Goal: Task Accomplishment & Management: Use online tool/utility

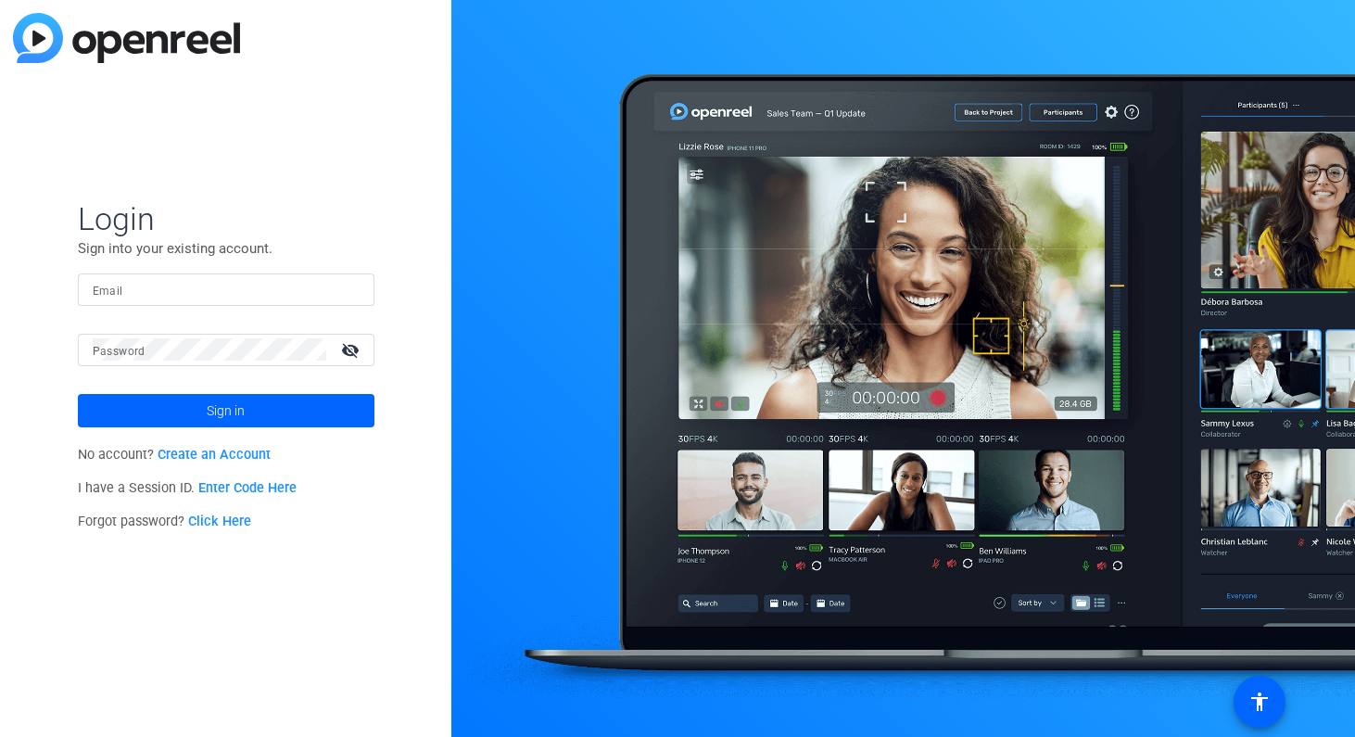
click at [190, 289] on input "Email" at bounding box center [226, 289] width 267 height 22
type input "[EMAIL_ADDRESS][DOMAIN_NAME]"
click at [78, 394] on button "Sign in" at bounding box center [226, 410] width 297 height 33
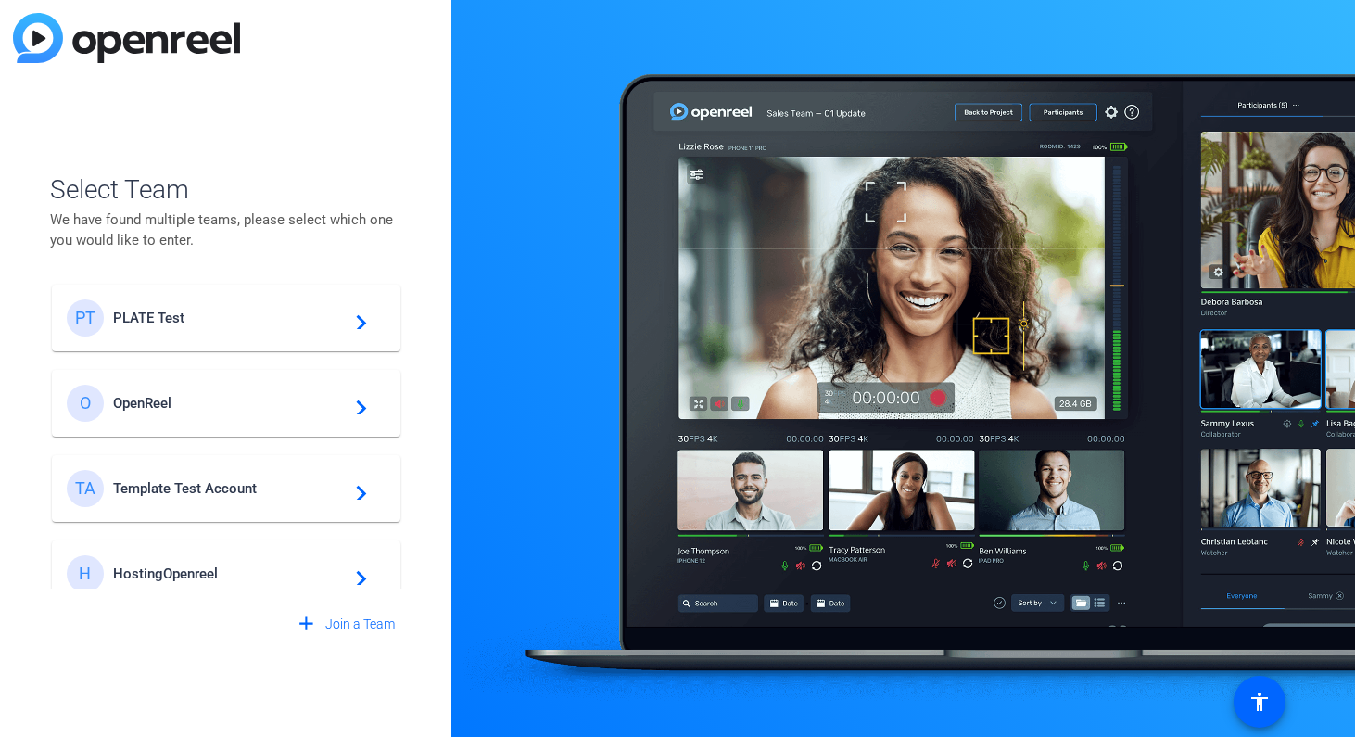
click at [203, 308] on div "PT PLATE Test navigate_next" at bounding box center [226, 317] width 319 height 37
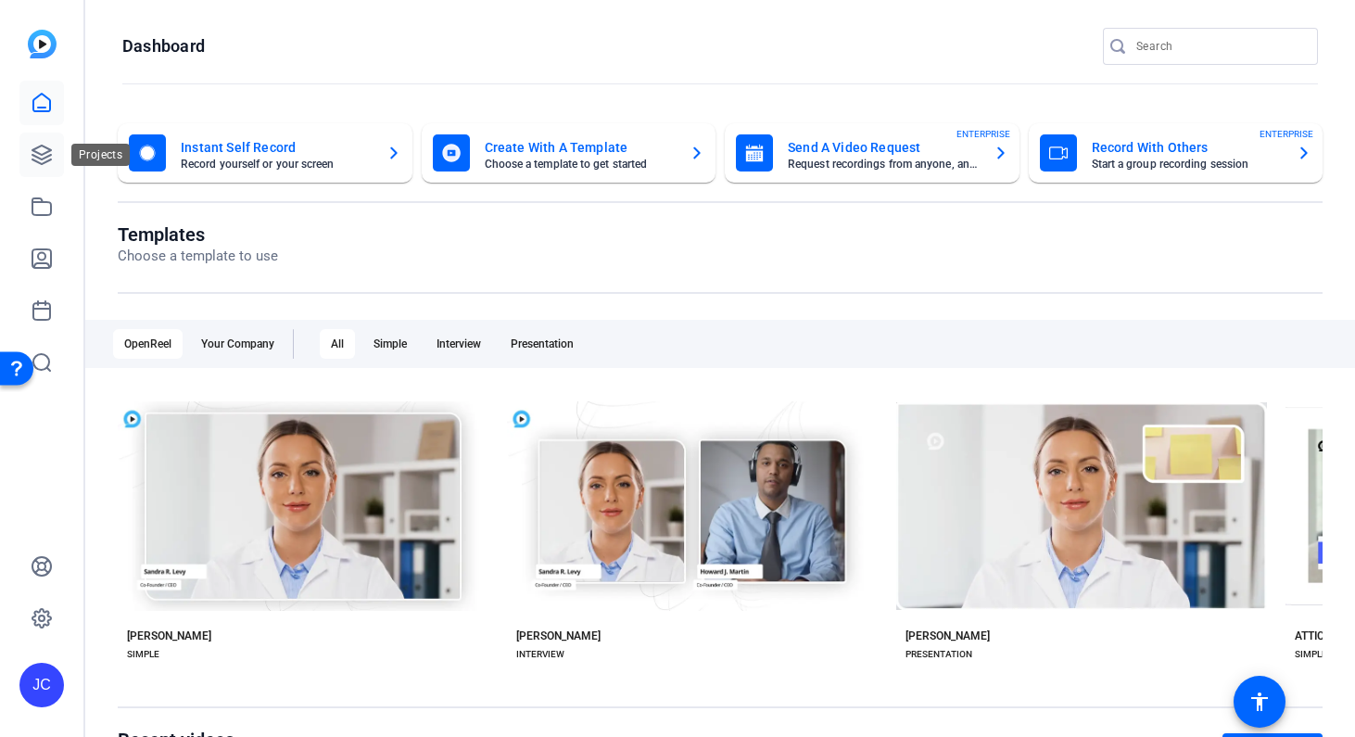
click at [48, 154] on icon at bounding box center [42, 155] width 22 height 22
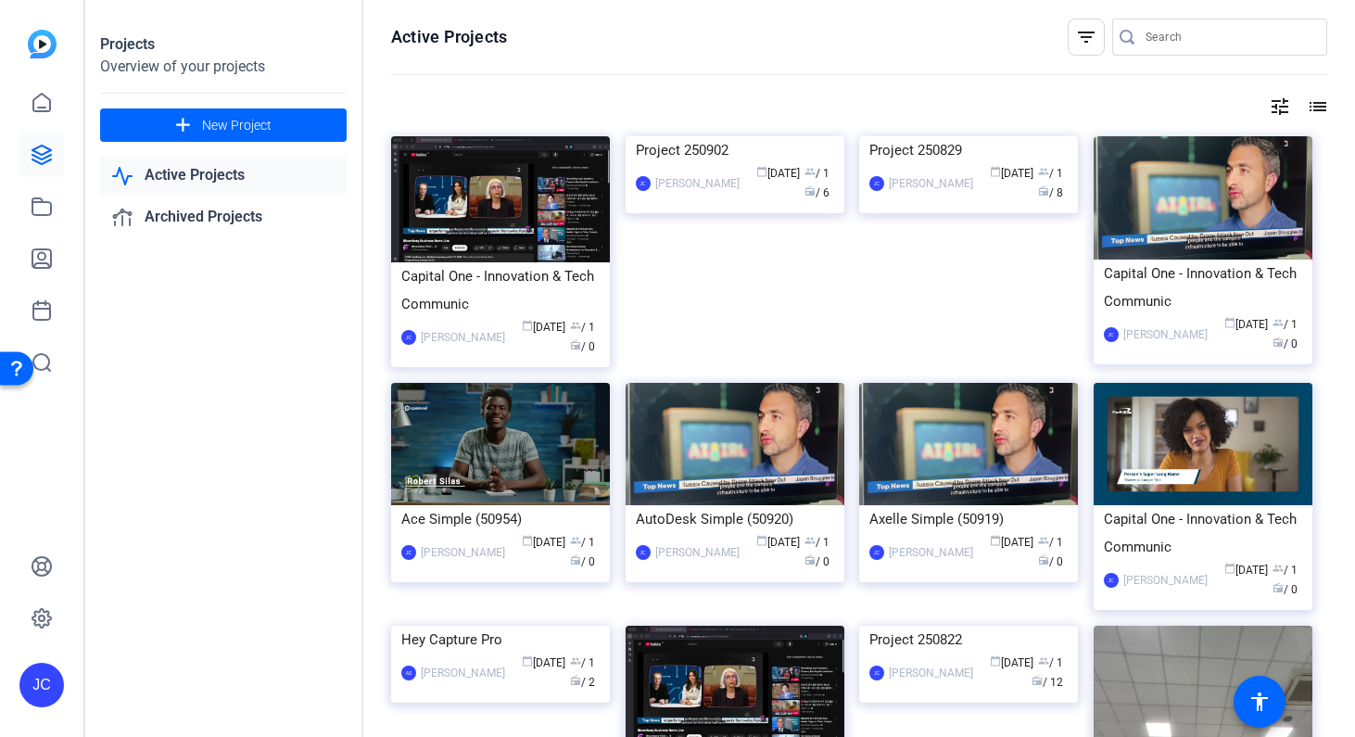
click at [542, 81] on openreel-divider-bar at bounding box center [859, 76] width 936 height 40
click at [738, 136] on img at bounding box center [735, 136] width 219 height 0
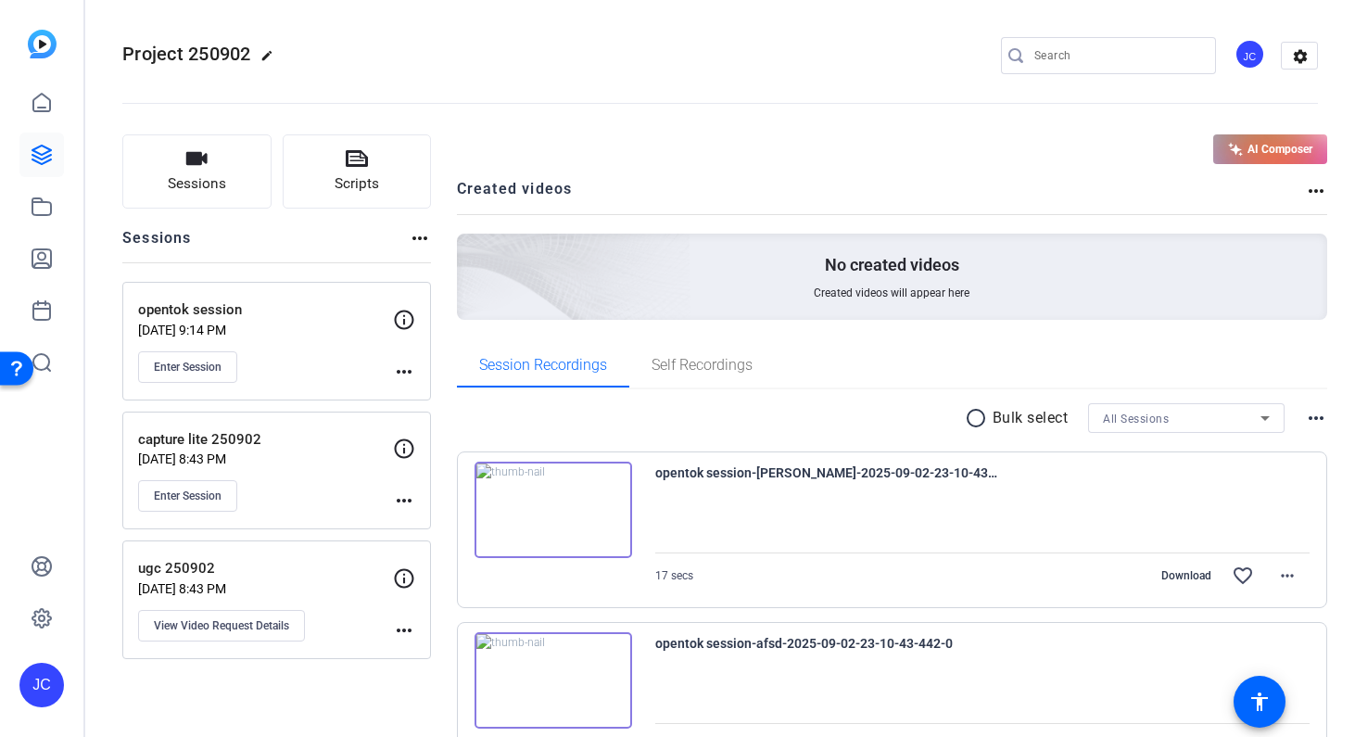
click at [436, 54] on div "Project 250902 edit JC settings" at bounding box center [719, 56] width 1195 height 28
click at [30, 258] on link at bounding box center [41, 258] width 44 height 44
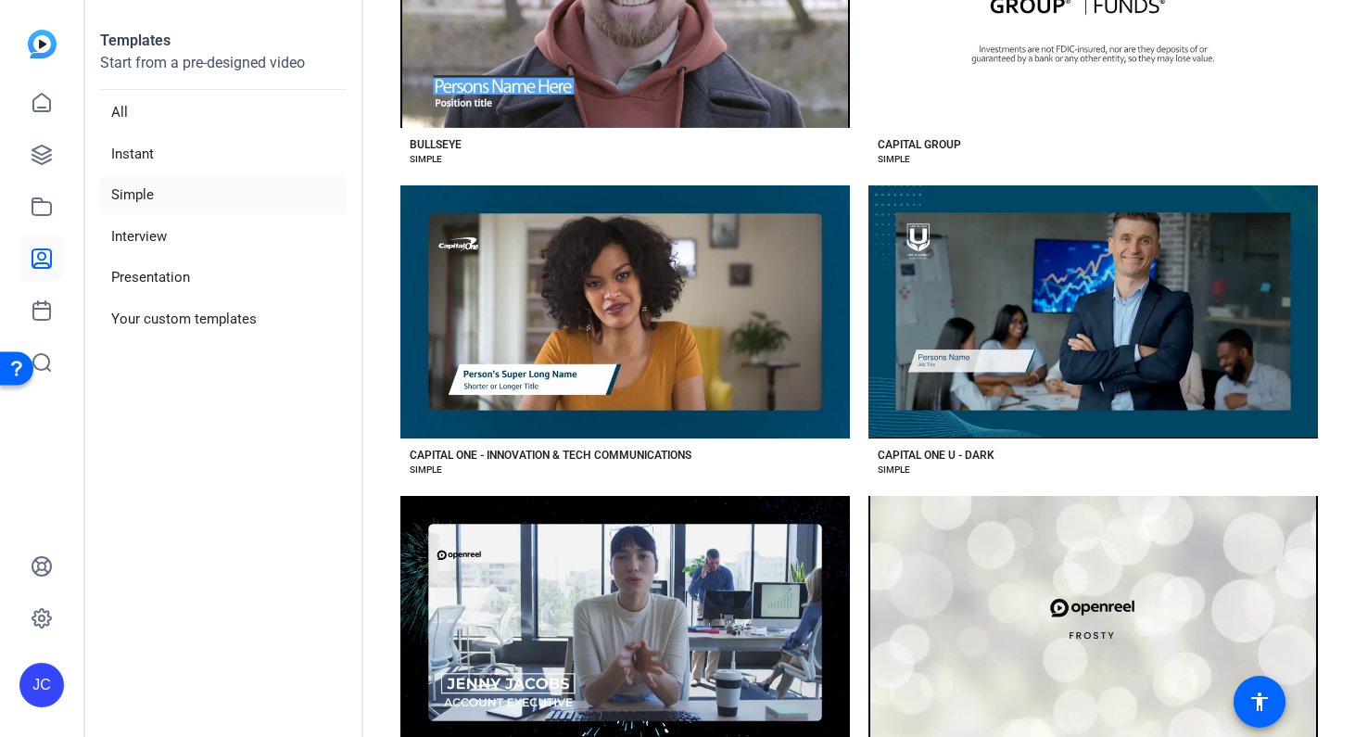
scroll to position [2009, 0]
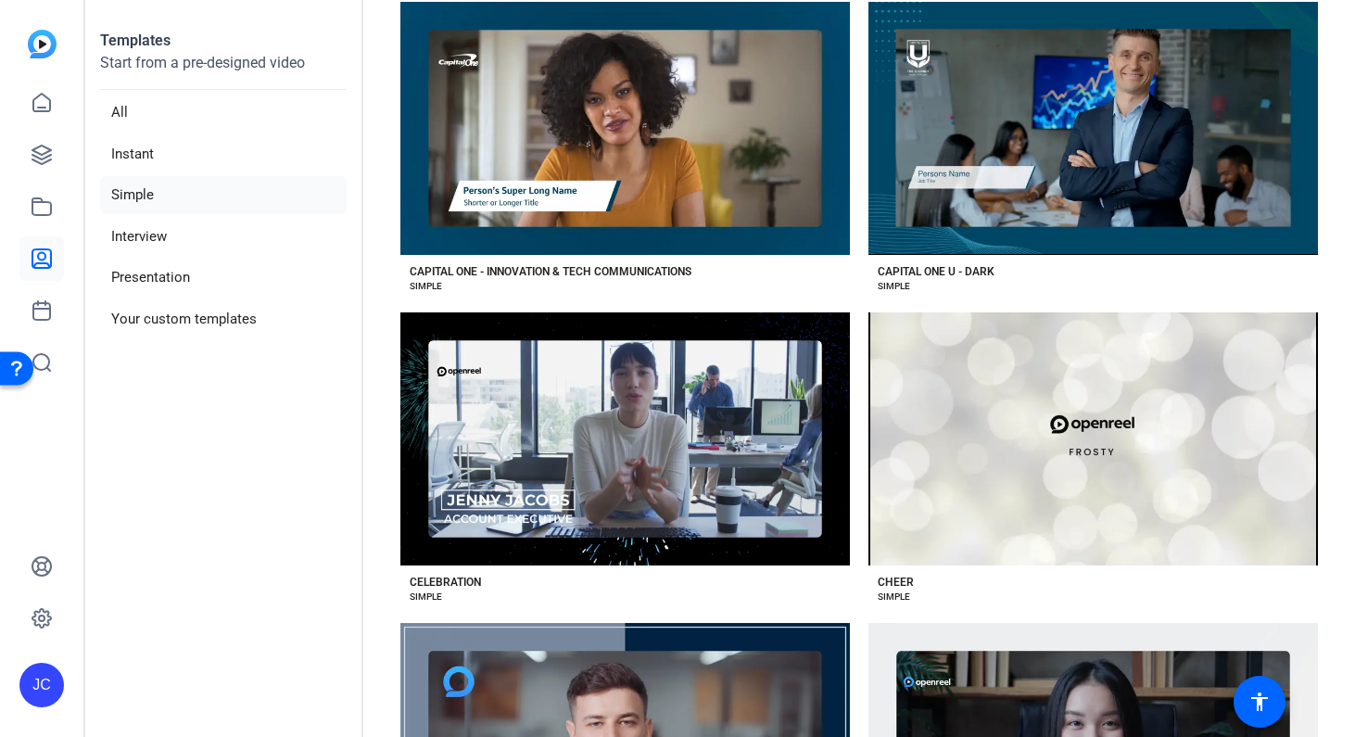
click at [566, 424] on div "Preview Celebration" at bounding box center [624, 438] width 449 height 253
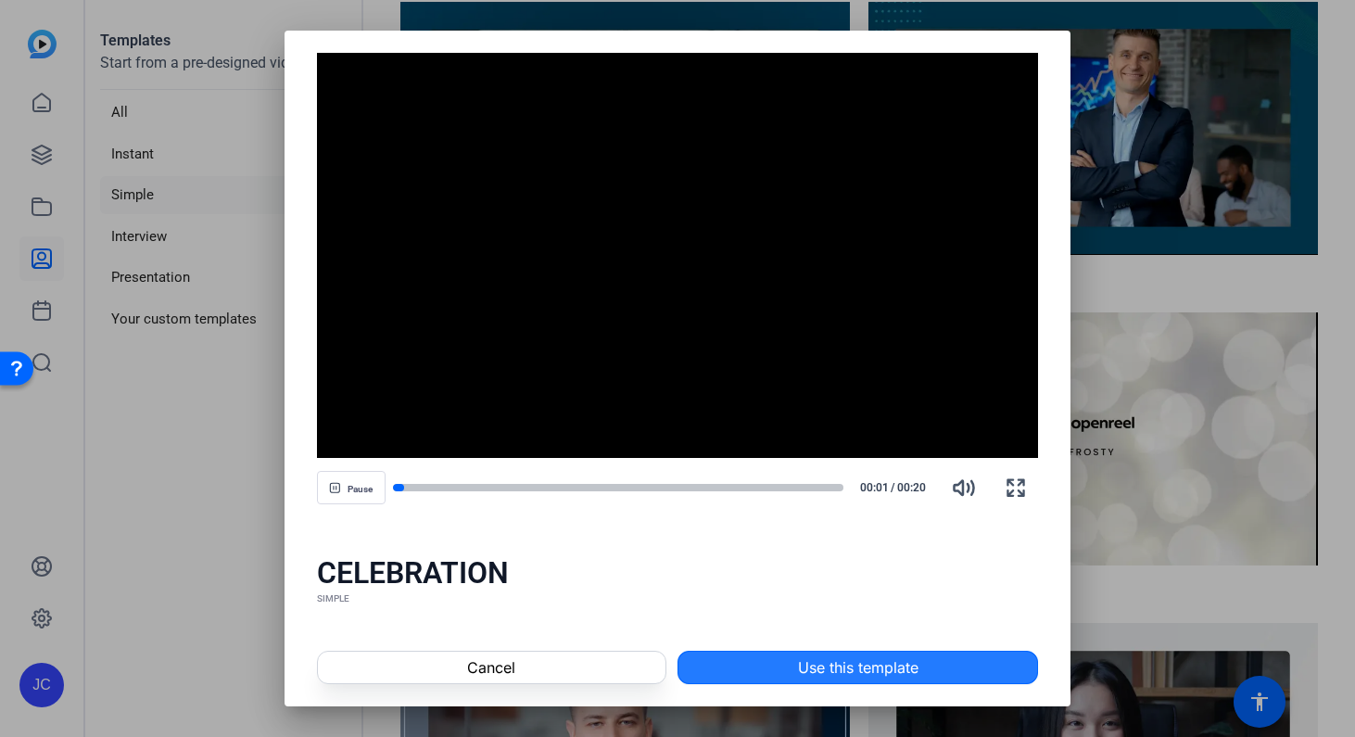
click at [738, 676] on span at bounding box center [857, 667] width 359 height 44
